Goal: Transaction & Acquisition: Book appointment/travel/reservation

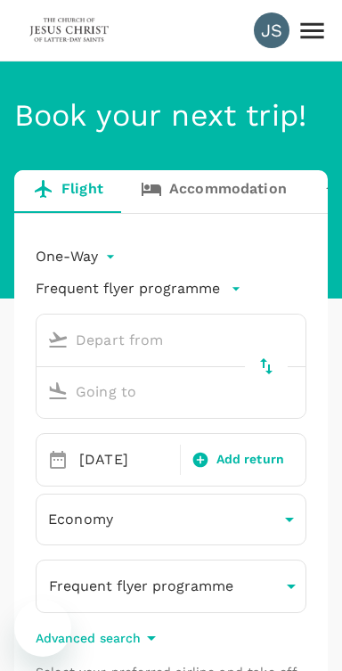
type input "Kuching Intl (KCH)"
type input "Sibu, [GEOGRAPHIC_DATA] (any)"
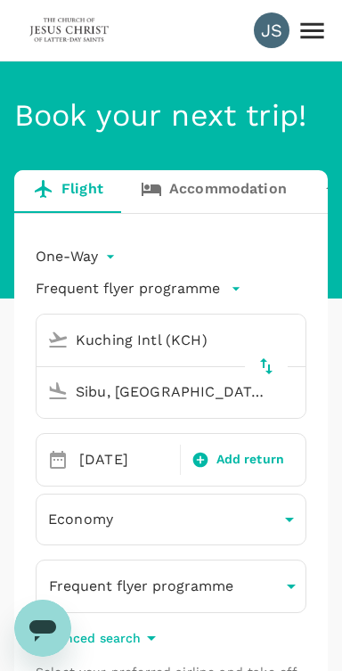
click at [93, 263] on body "JS Book your next trip! Flight Accommodation Long stay Car rental Train Concier…" at bounding box center [171, 644] width 342 height 1288
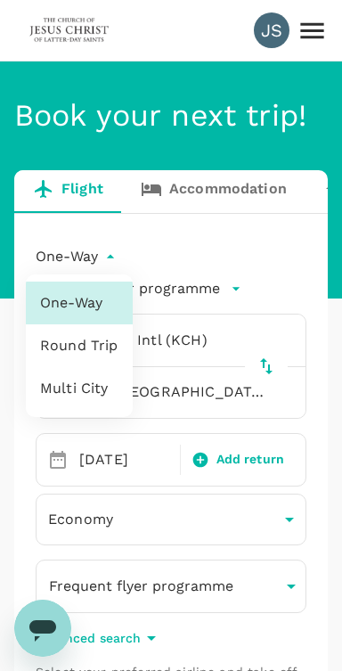
click at [229, 242] on div at bounding box center [171, 335] width 342 height 671
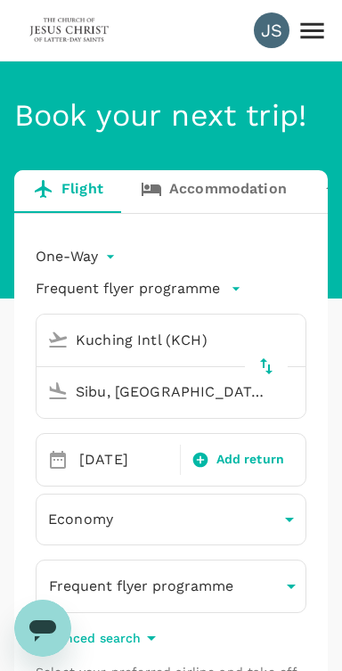
click at [234, 288] on icon "button" at bounding box center [236, 289] width 7 height 4
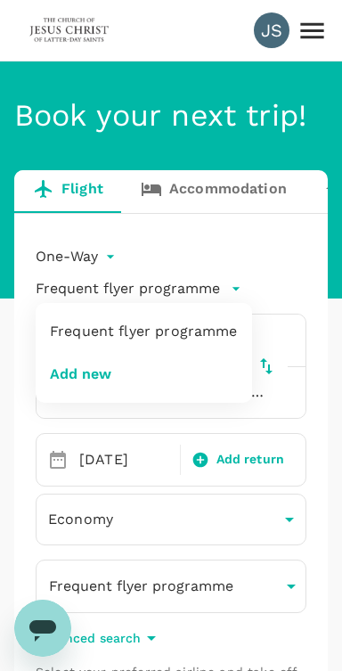
click at [267, 255] on div at bounding box center [171, 335] width 342 height 671
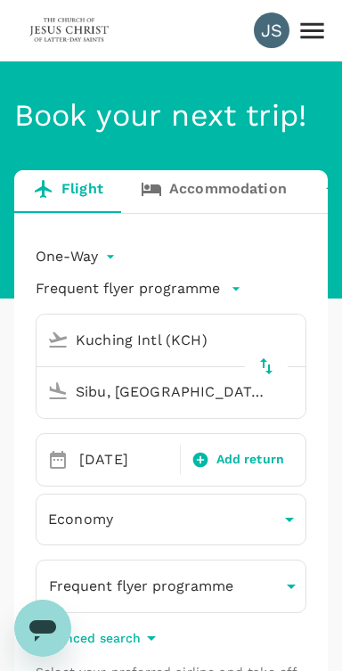
click at [113, 259] on body "JS Book your next trip! Flight Accommodation Long stay Car rental Train Concier…" at bounding box center [171, 644] width 342 height 1288
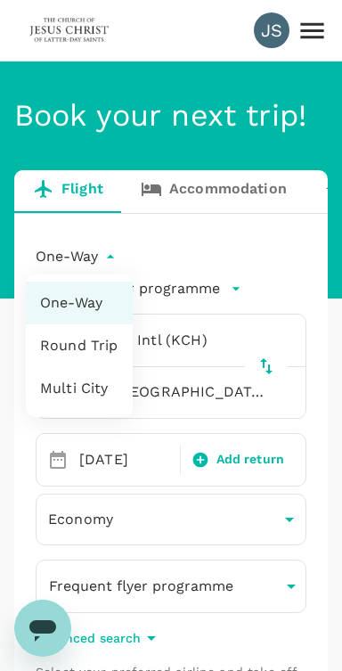
click at [94, 389] on li "Multi City" at bounding box center [79, 388] width 107 height 43
type input "multicity"
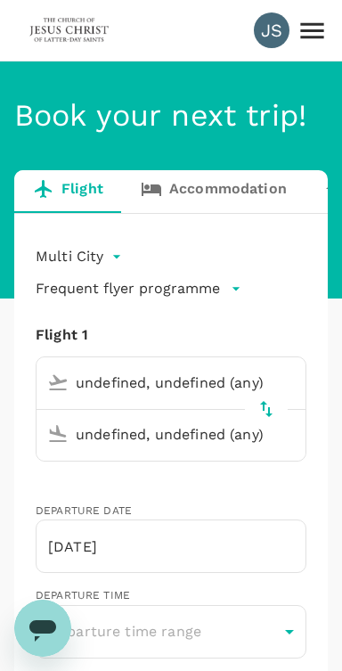
type input "undefined, undefined (any)"
type input "Kuching Intl (KCH)"
type input "Sibu, [GEOGRAPHIC_DATA] (any)"
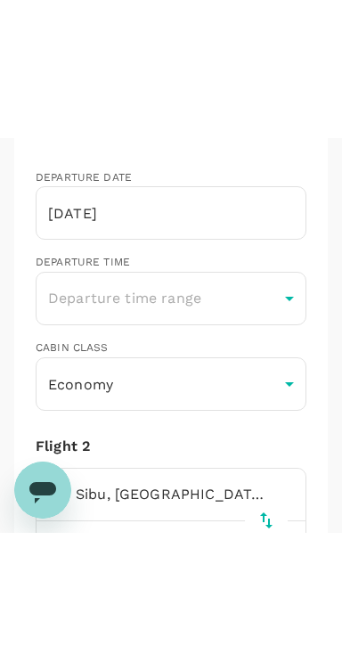
scroll to position [490, 0]
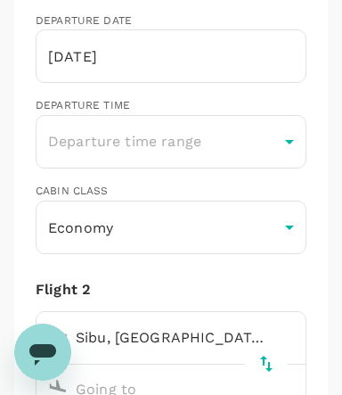
type input "60"
type input "182892743"
type input "[PERSON_NAME][EMAIL_ADDRESS][DOMAIN_NAME]"
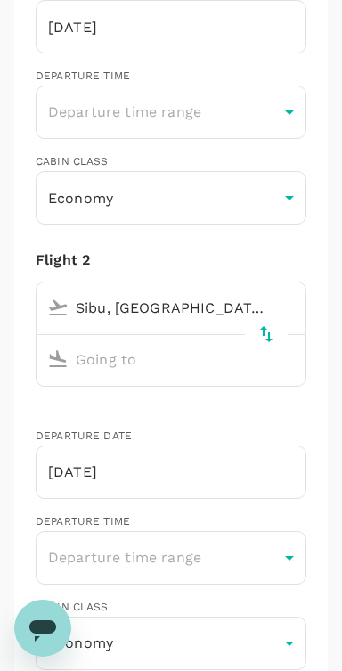
scroll to position [520, 0]
click at [197, 357] on input "text" at bounding box center [154, 360] width 228 height 28
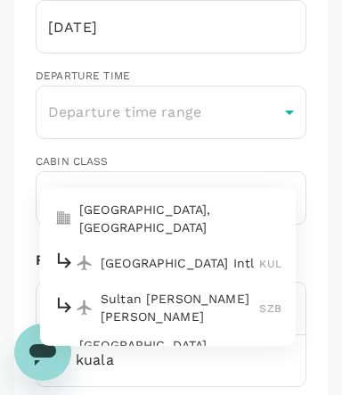
click at [224, 218] on p "[GEOGRAPHIC_DATA], [GEOGRAPHIC_DATA]" at bounding box center [180, 219] width 202 height 36
type input "[GEOGRAPHIC_DATA], [GEOGRAPHIC_DATA] (any)"
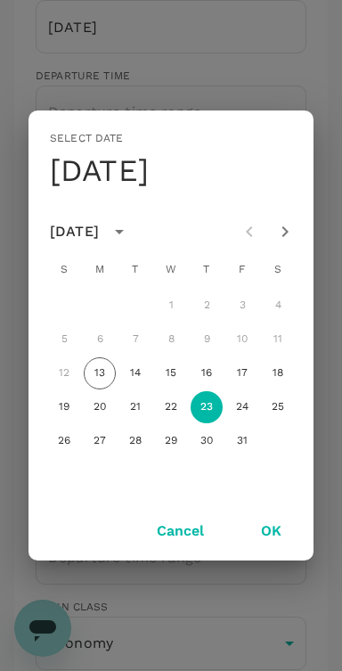
click at [279, 530] on button "OK" at bounding box center [271, 531] width 70 height 45
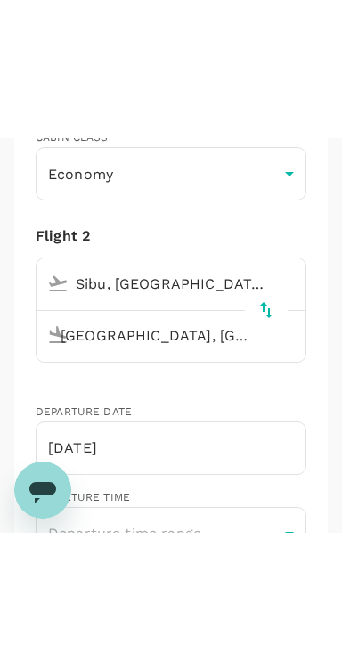
scroll to position [735, 0]
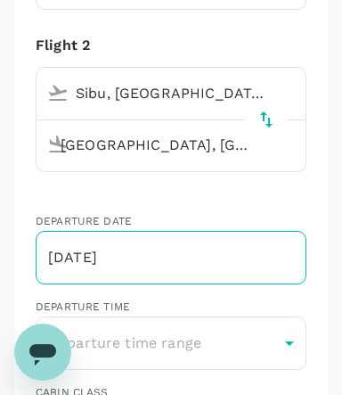
click at [217, 262] on input "[DATE]" at bounding box center [171, 257] width 271 height 53
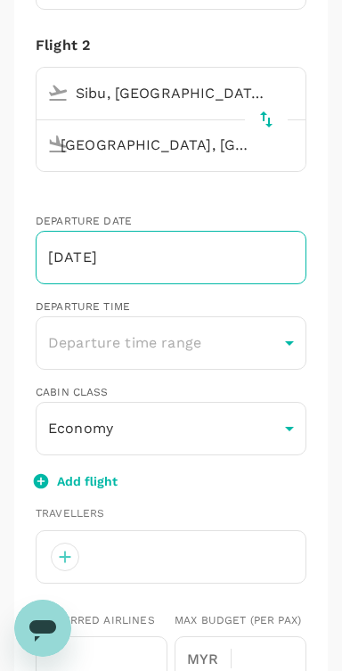
scroll to position [0, 0]
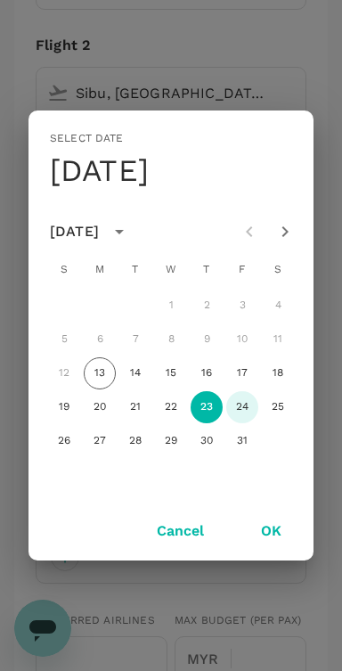
click at [252, 404] on button "24" at bounding box center [242, 407] width 32 height 32
type input "[DATE]"
click at [275, 543] on button "OK" at bounding box center [271, 531] width 70 height 45
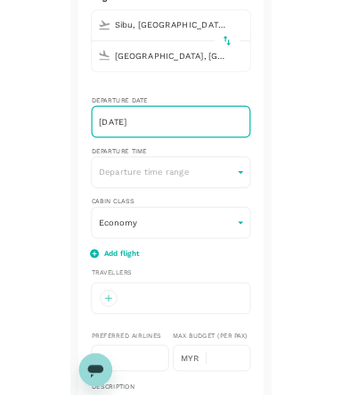
scroll to position [784, 0]
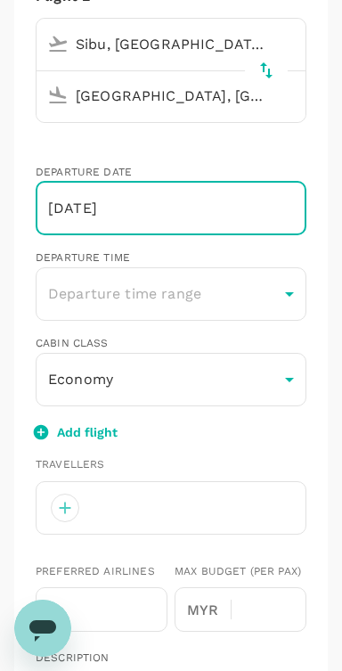
click at [43, 431] on icon "button" at bounding box center [41, 432] width 18 height 18
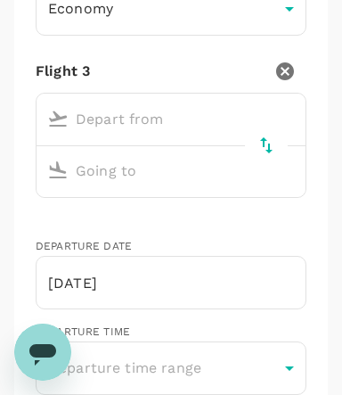
scroll to position [1159, 0]
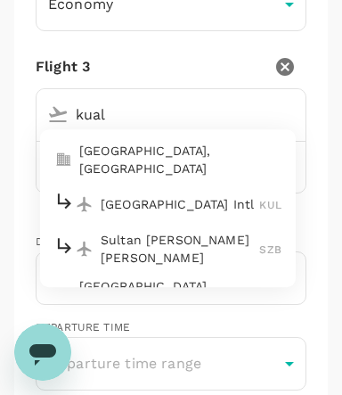
click at [217, 158] on p "[GEOGRAPHIC_DATA], [GEOGRAPHIC_DATA]" at bounding box center [180, 160] width 202 height 36
type input "kual"
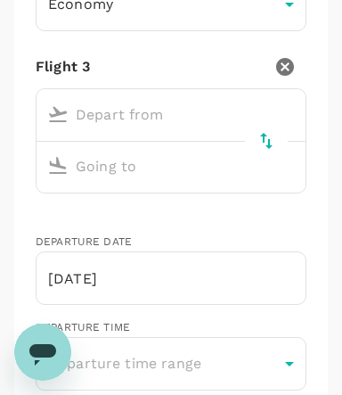
type input "[GEOGRAPHIC_DATA], [GEOGRAPHIC_DATA] (any)"
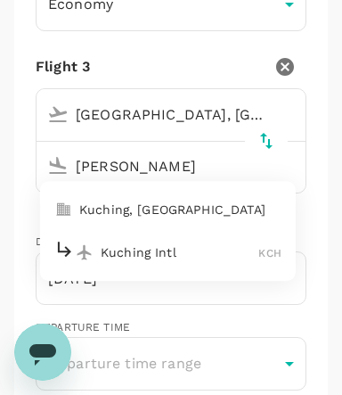
click at [174, 243] on p "Kuching Intl" at bounding box center [180, 252] width 159 height 18
type input "Kuching Intl (KCH)"
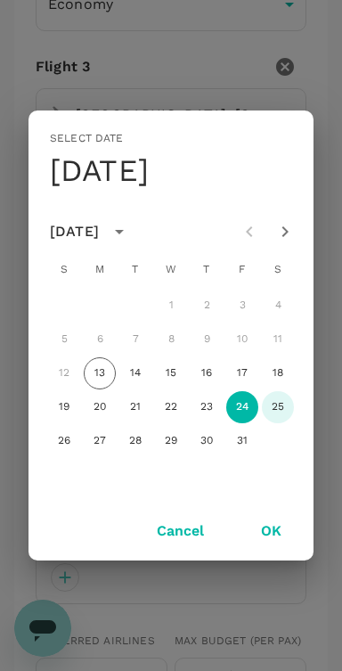
click at [274, 410] on button "25" at bounding box center [278, 407] width 32 height 32
type input "[DATE]"
click at [280, 536] on button "OK" at bounding box center [271, 531] width 70 height 45
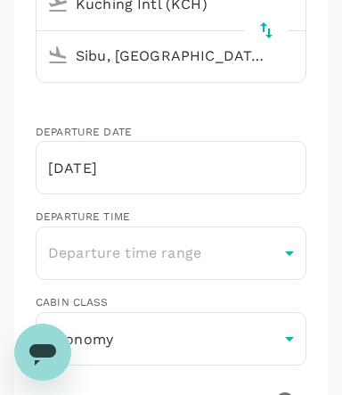
scroll to position [382, 0]
